Goal: Task Accomplishment & Management: Use online tool/utility

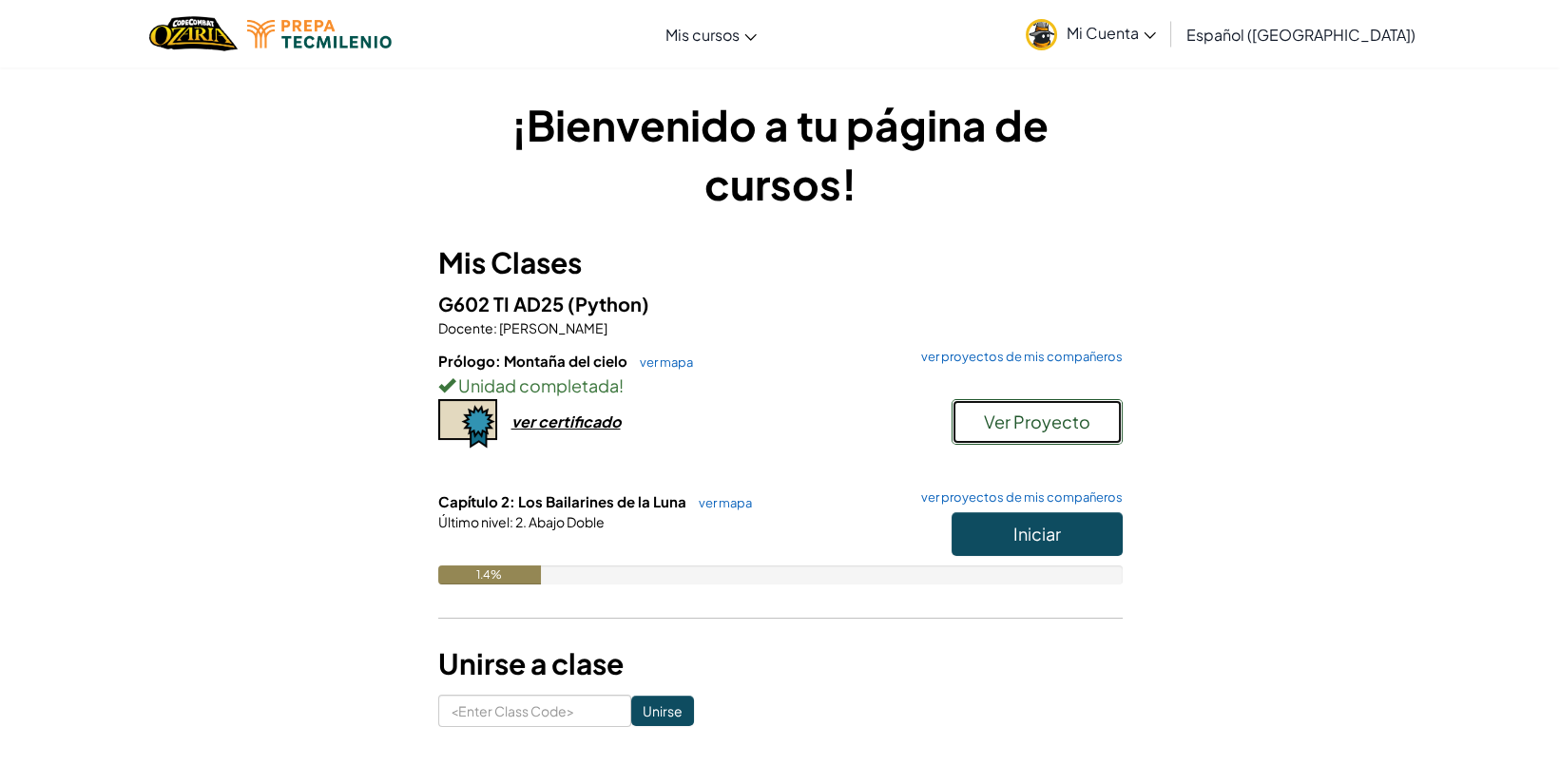
click at [982, 408] on button "Ver Proyecto" at bounding box center [1037, 422] width 171 height 46
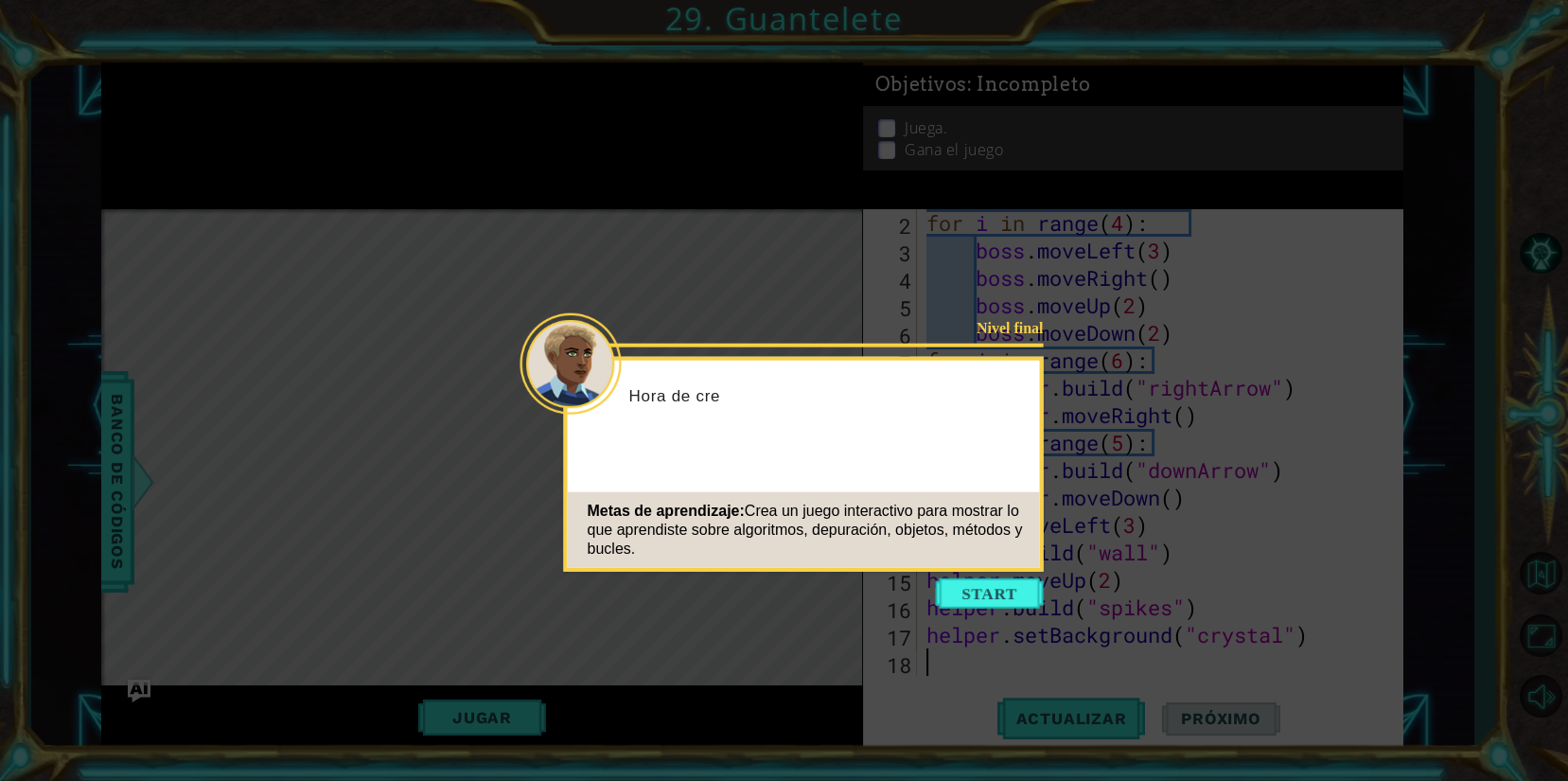
scroll to position [27, 0]
click at [1011, 591] on button "Start" at bounding box center [990, 593] width 108 height 31
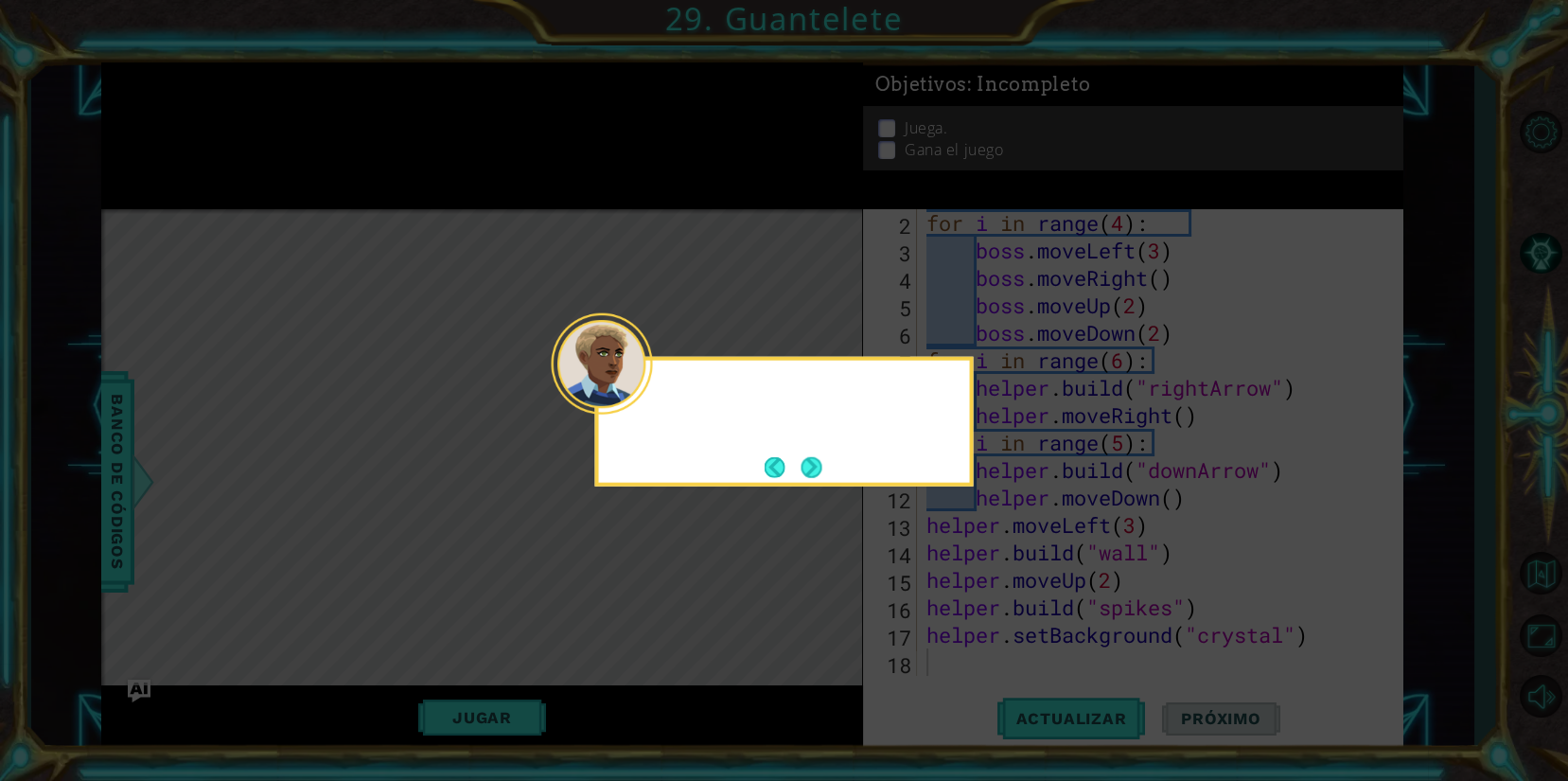
click at [1321, 652] on icon at bounding box center [784, 390] width 1568 height 781
click at [803, 475] on button "Next" at bounding box center [812, 466] width 21 height 21
click at [803, 474] on button "Next" at bounding box center [812, 466] width 21 height 21
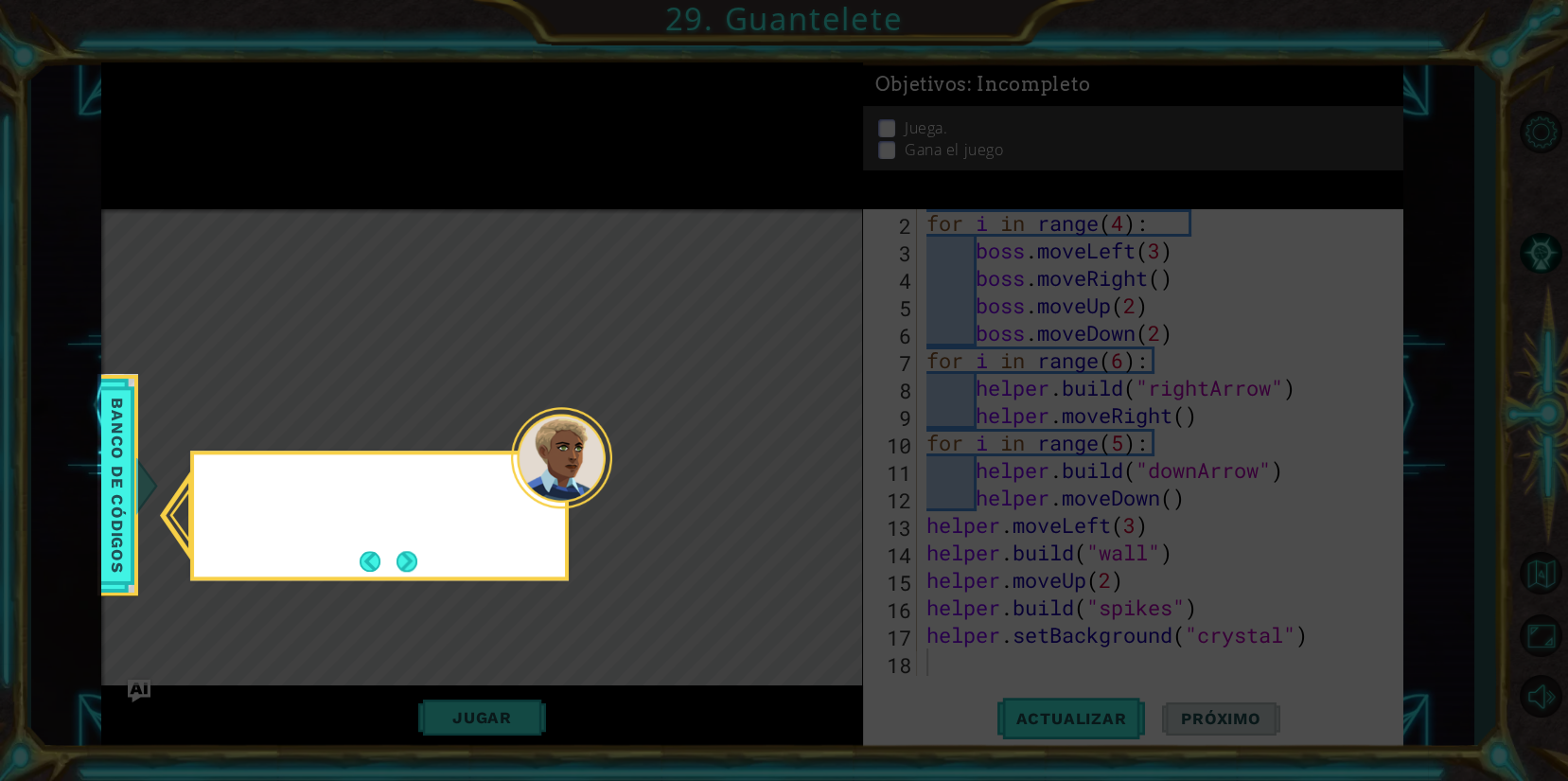
click at [803, 474] on icon at bounding box center [784, 390] width 1568 height 781
click at [398, 555] on button "Next" at bounding box center [406, 561] width 21 height 21
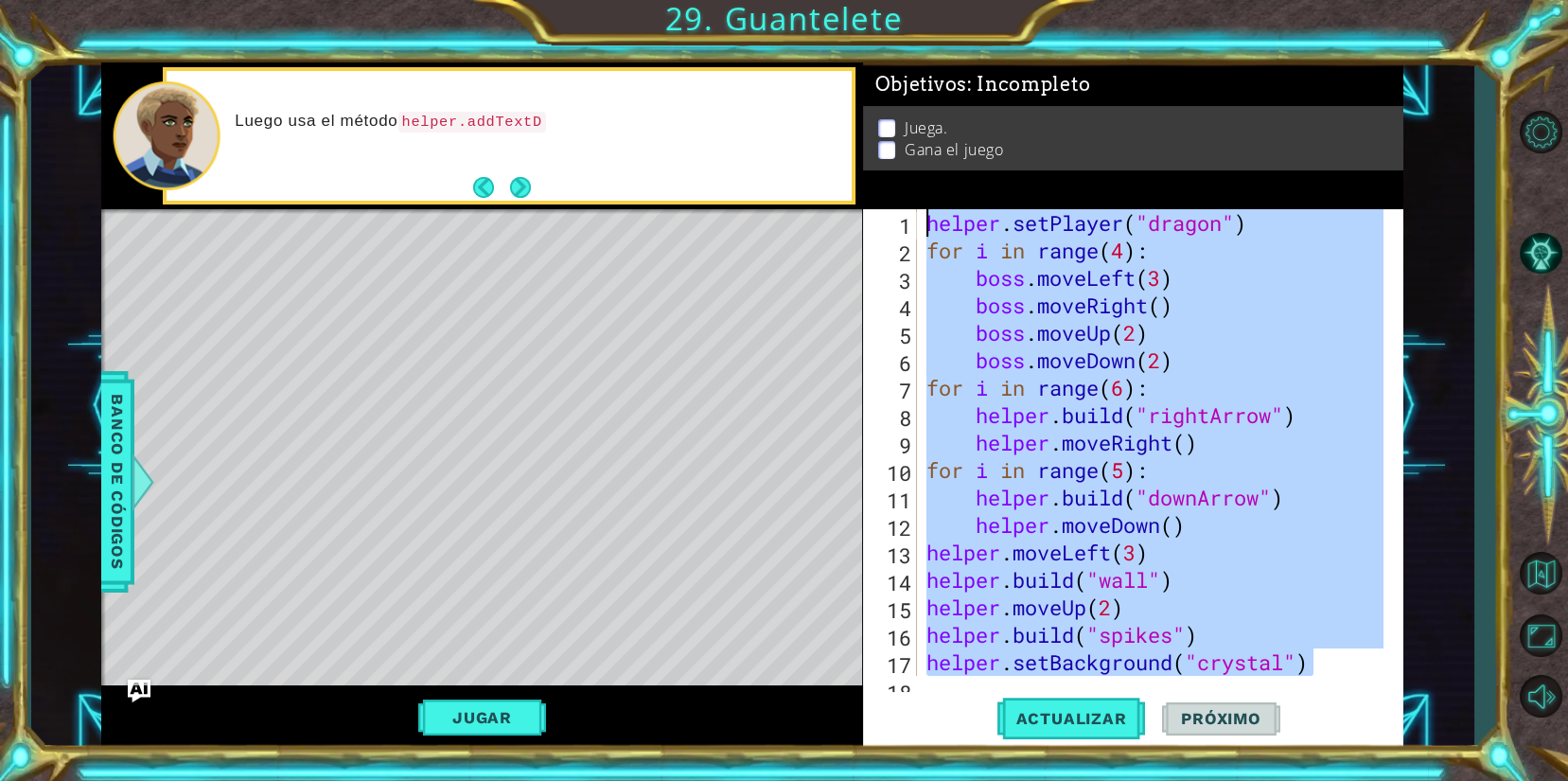
scroll to position [0, 0]
drag, startPoint x: 1315, startPoint y: 637, endPoint x: 788, endPoint y: 118, distance: 739.7
click at [788, 118] on div "1 ההההההההההההההההההההההההההההההההההההההההההההההההההההההההההההההההההההההההההההה…" at bounding box center [751, 405] width 1302 height 687
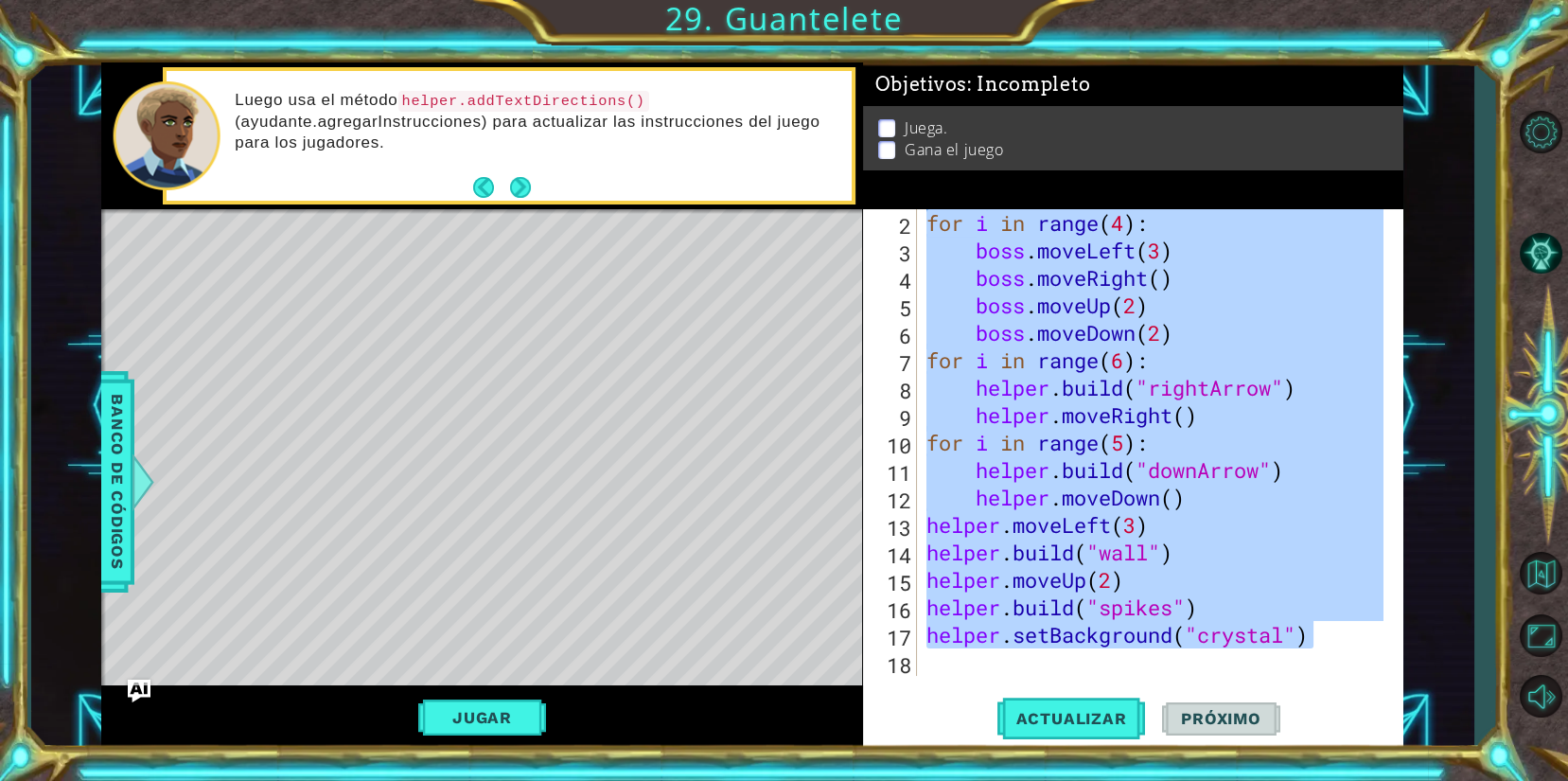
scroll to position [27, 0]
click at [1212, 602] on div "for i in range ( 4 ) : boss . moveLeft ( 3 ) boss . moveRight ( ) boss . moveUp…" at bounding box center [1153, 443] width 461 height 467
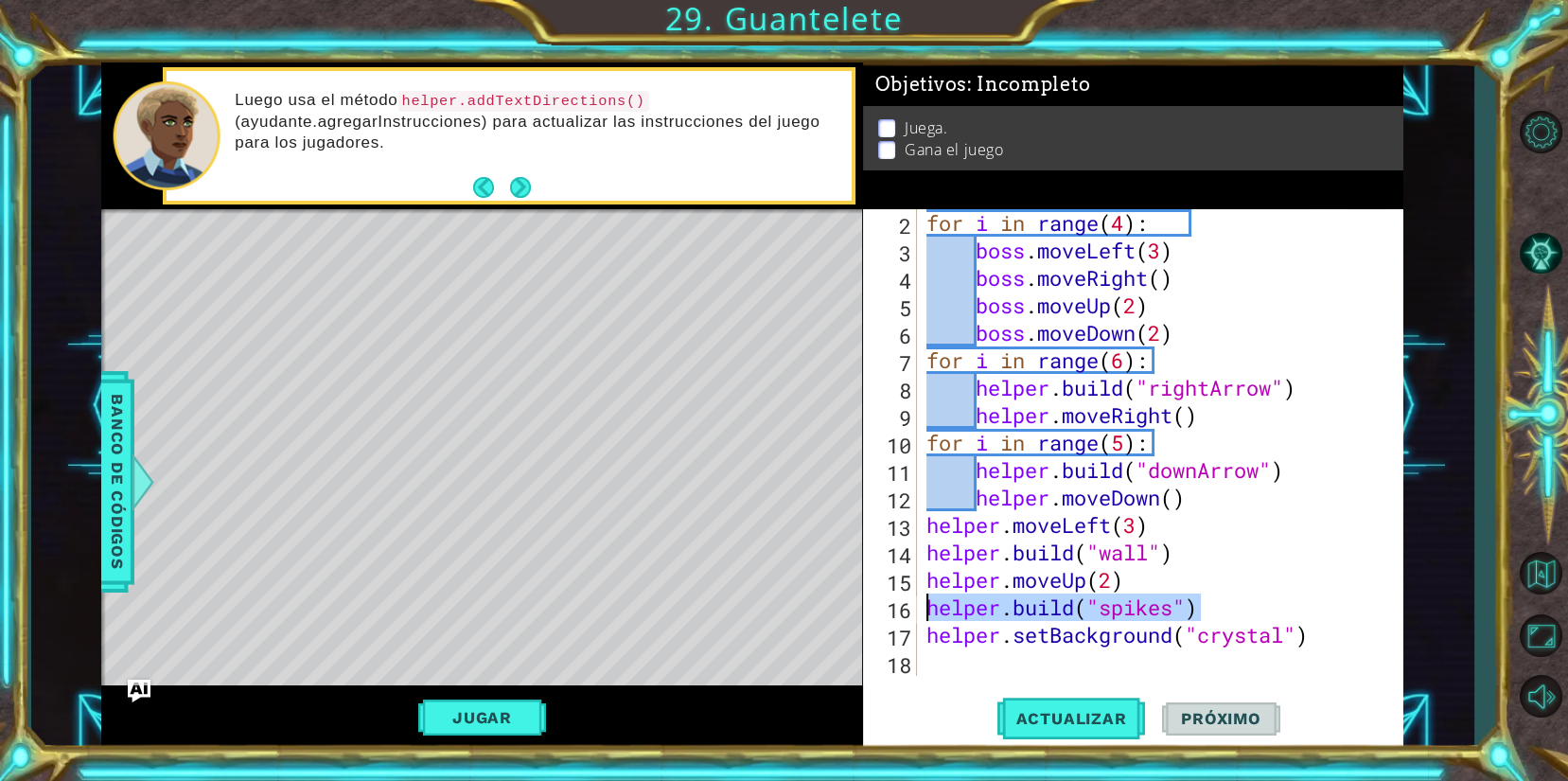
drag, startPoint x: 1209, startPoint y: 603, endPoint x: 921, endPoint y: 618, distance: 288.4
click at [922, 618] on div "for i in range ( 4 ) : boss . moveLeft ( 3 ) boss . moveRight ( ) boss . moveUp…" at bounding box center [1158, 470] width 471 height 521
click at [1331, 604] on div "for i in range ( 4 ) : boss . moveLeft ( 3 ) boss . moveRight ( ) boss . moveUp…" at bounding box center [1153, 443] width 461 height 467
drag, startPoint x: 1346, startPoint y: 677, endPoint x: 950, endPoint y: 310, distance: 539.9
drag, startPoint x: 950, startPoint y: 310, endPoint x: 1319, endPoint y: 631, distance: 489.1
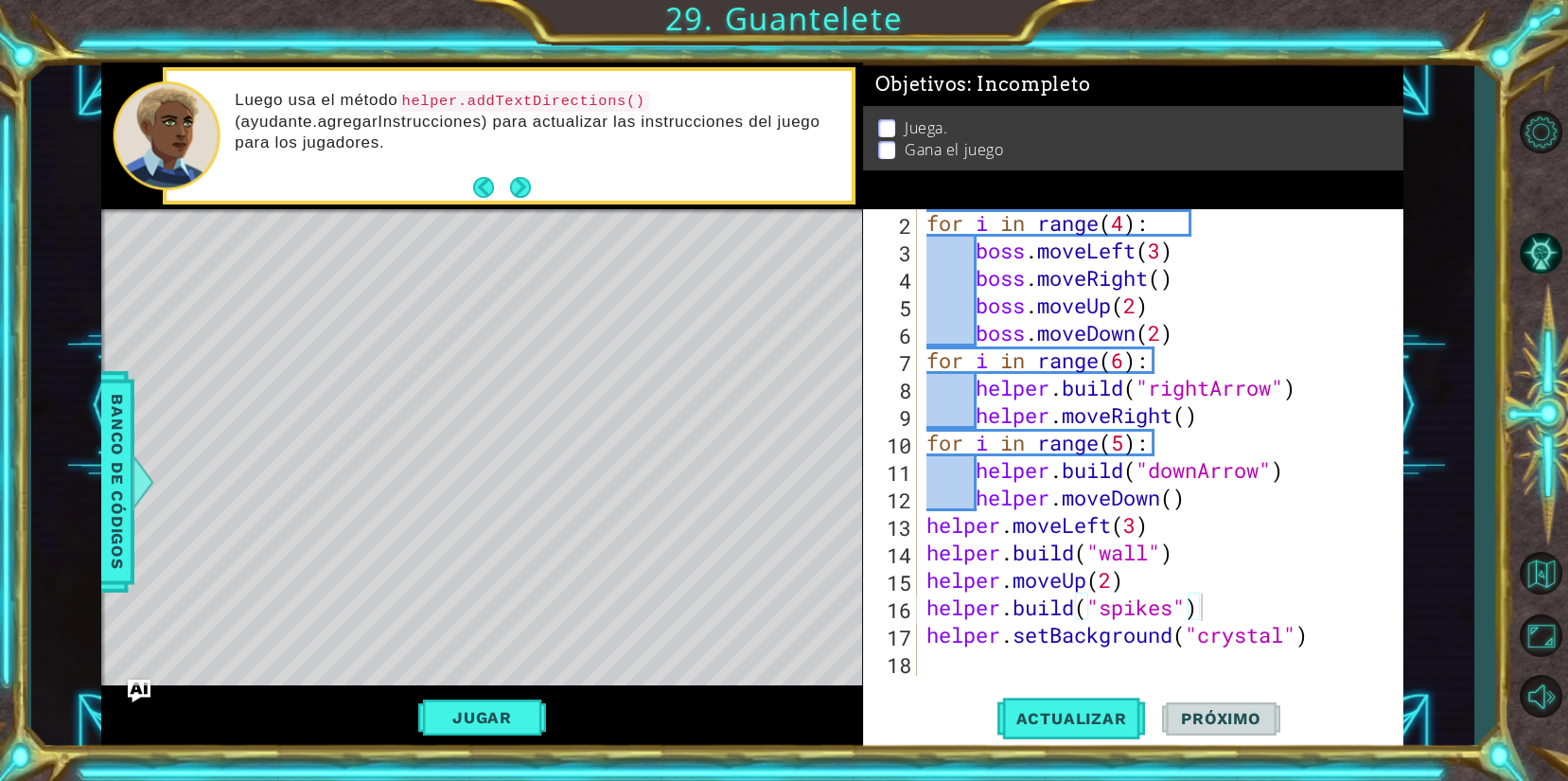
click at [1319, 631] on div "for i in range ( 4 ) : boss . moveLeft ( 3 ) boss . moveRight ( ) boss . moveUp…" at bounding box center [1158, 470] width 471 height 521
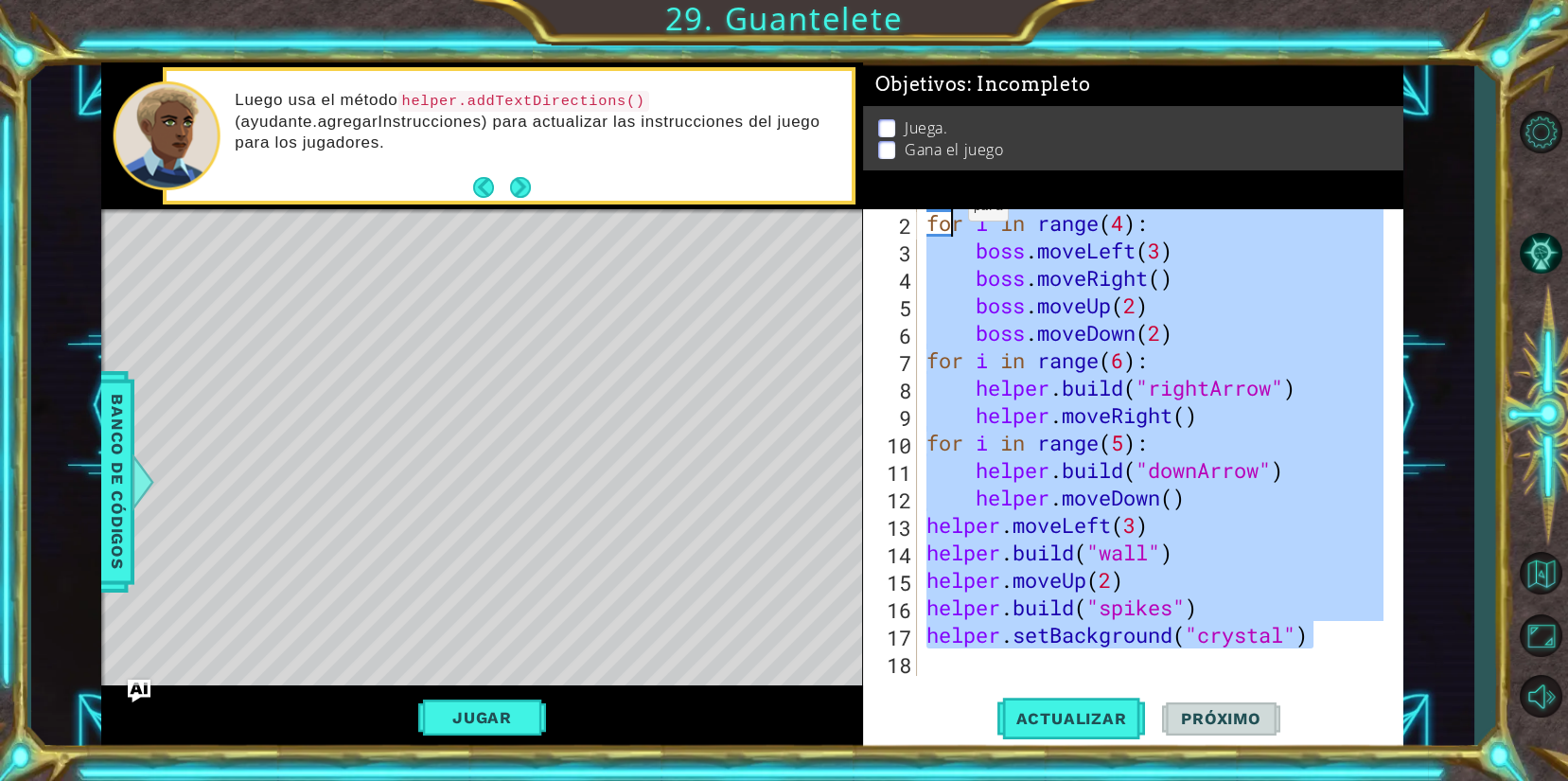
scroll to position [0, 0]
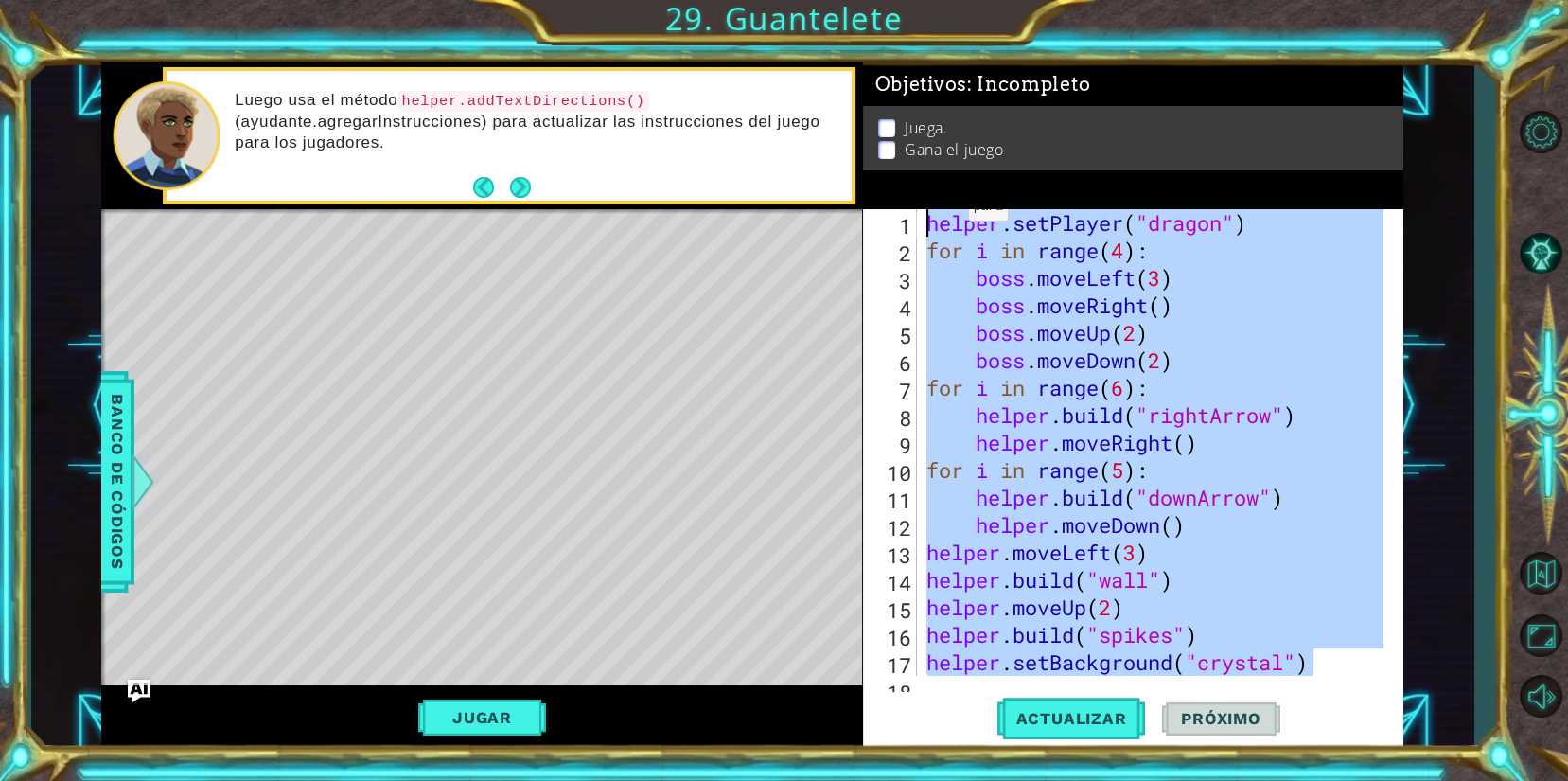
drag, startPoint x: 1319, startPoint y: 631, endPoint x: 899, endPoint y: 155, distance: 634.8
click at [899, 155] on div "Objetivos : Incompleto Juega. Gana el juego helper.setBackground("crystal") 1 2…" at bounding box center [1133, 405] width 541 height 687
click at [1232, 367] on div "helper . setPlayer ( "dragon" ) for i in range ( 4 ) : boss . moveLeft ( 3 ) bo…" at bounding box center [1153, 443] width 461 height 467
type textarea "boss.moveDown(2)"
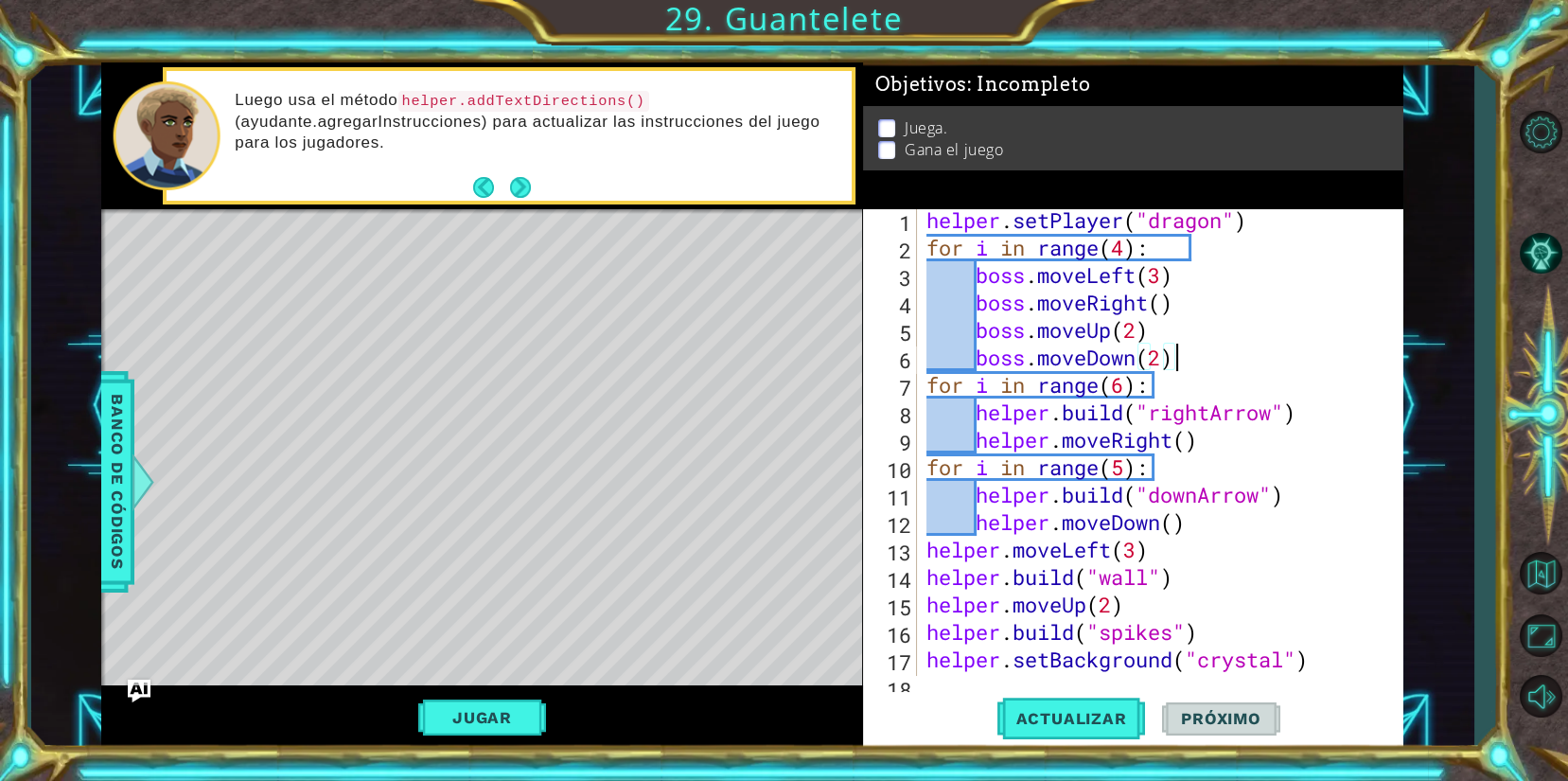
scroll to position [3, 0]
